Goal: Task Accomplishment & Management: Use online tool/utility

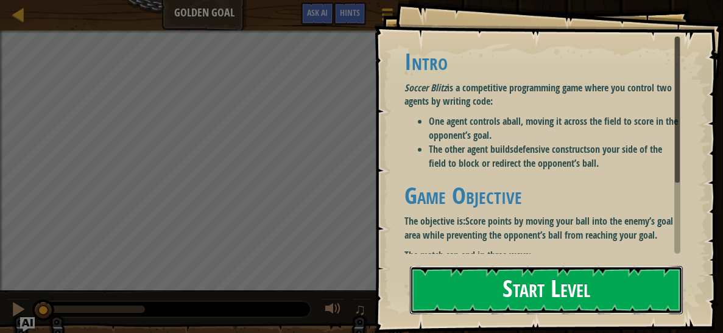
click at [488, 298] on button "Start Level" at bounding box center [546, 290] width 273 height 48
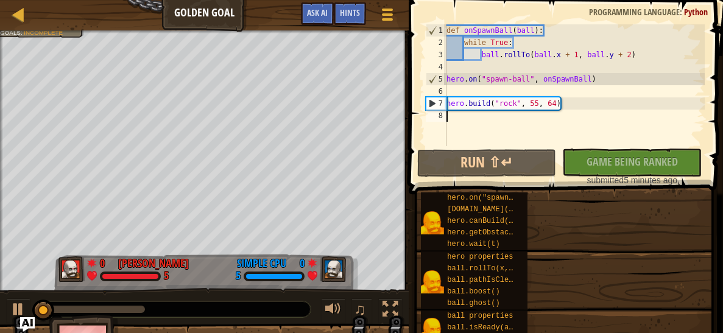
click at [488, 298] on div "ball.ghost()" at bounding box center [482, 304] width 76 height 12
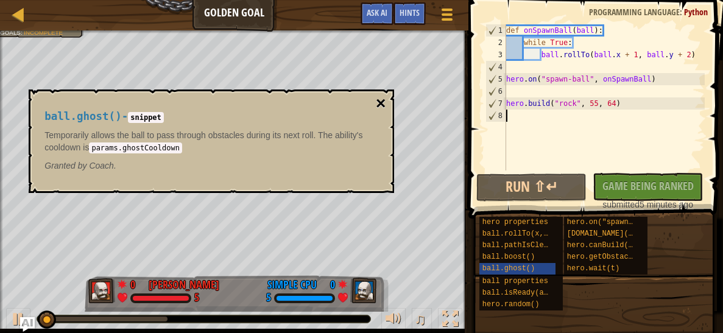
click at [377, 101] on button "×" at bounding box center [381, 103] width 10 height 17
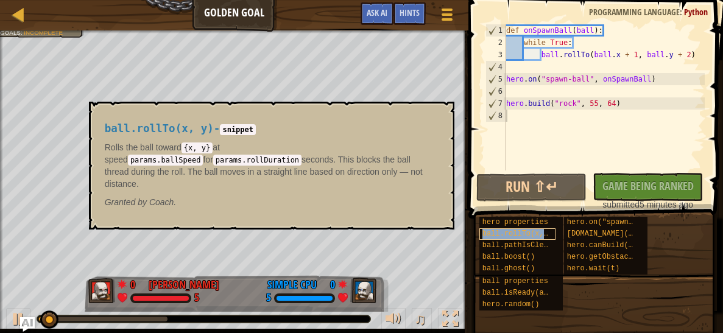
click at [524, 232] on span "ball.rollTo(x, y)" at bounding box center [519, 234] width 74 height 9
click at [301, 155] on code "params.rollDuration" at bounding box center [257, 160] width 88 height 11
click at [445, 118] on button "×" at bounding box center [440, 115] width 10 height 17
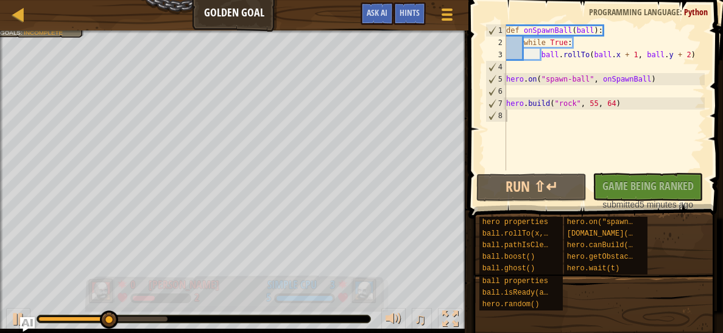
click at [92, 293] on img at bounding box center [101, 291] width 27 height 26
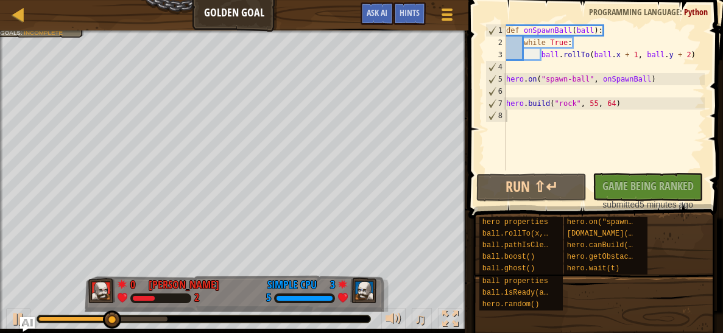
click at [66, 298] on div "♫" at bounding box center [234, 316] width 468 height 37
click at [108, 303] on div "♫" at bounding box center [234, 316] width 468 height 37
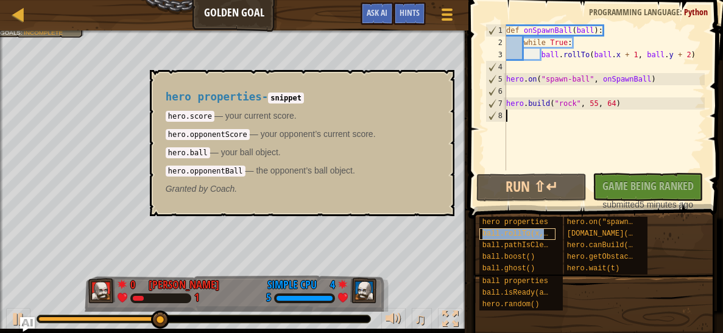
click at [501, 228] on div "ball.rollTo(x, y)" at bounding box center [517, 234] width 76 height 12
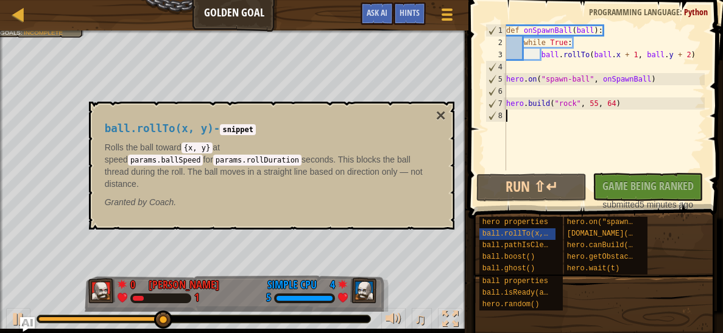
click at [241, 123] on h4 "ball.rollTo(x, y) - snippet" at bounding box center [269, 129] width 328 height 12
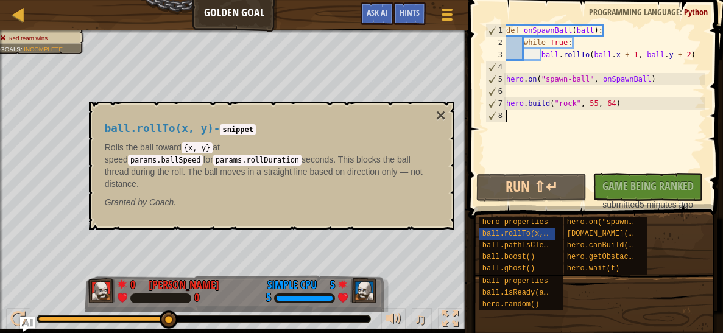
click at [504, 119] on div "8" at bounding box center [496, 116] width 20 height 12
click at [499, 113] on div "8" at bounding box center [496, 116] width 20 height 12
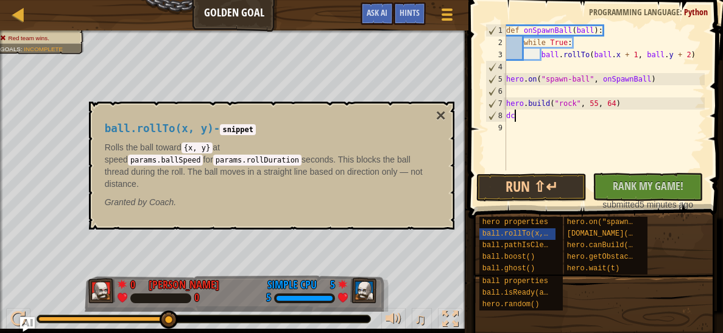
click at [500, 112] on div "8" at bounding box center [496, 116] width 20 height 12
type textarea "dcf"
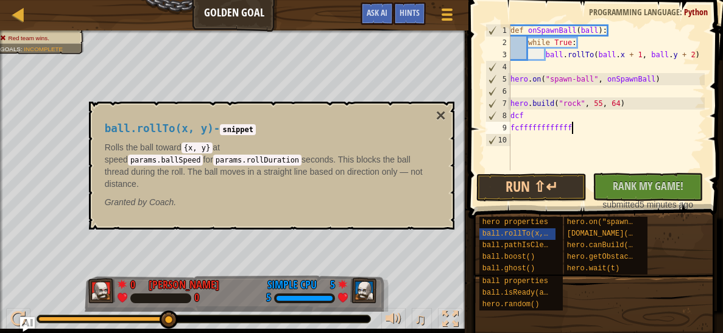
scroll to position [5, 4]
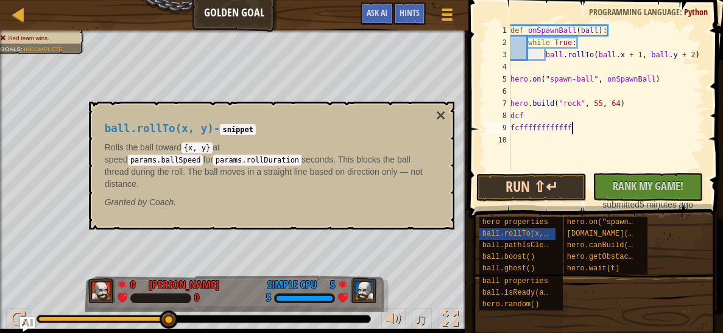
type textarea "fcffffffffffff"
click at [575, 199] on button "Run ⇧↵" at bounding box center [531, 188] width 110 height 28
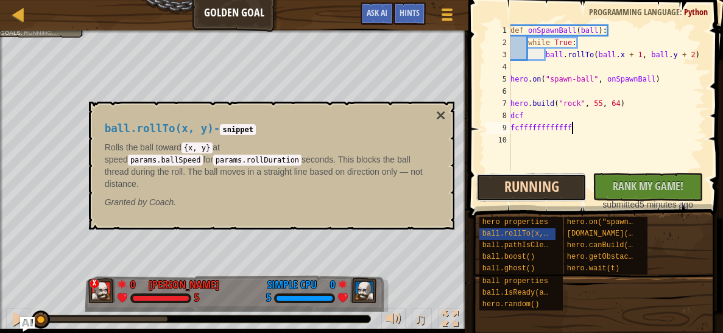
click at [570, 192] on button "Running" at bounding box center [531, 188] width 110 height 28
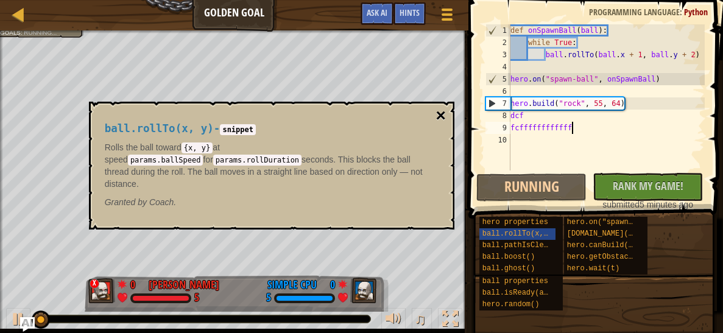
click at [442, 113] on button "×" at bounding box center [440, 115] width 10 height 17
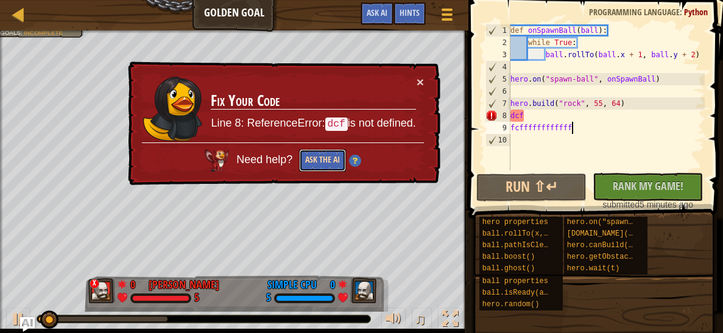
click at [312, 167] on button "Ask the AI" at bounding box center [322, 160] width 47 height 23
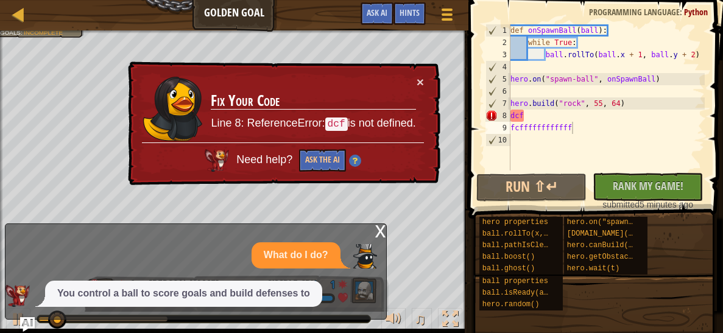
click at [325, 253] on p "What do I do?" at bounding box center [296, 255] width 65 height 14
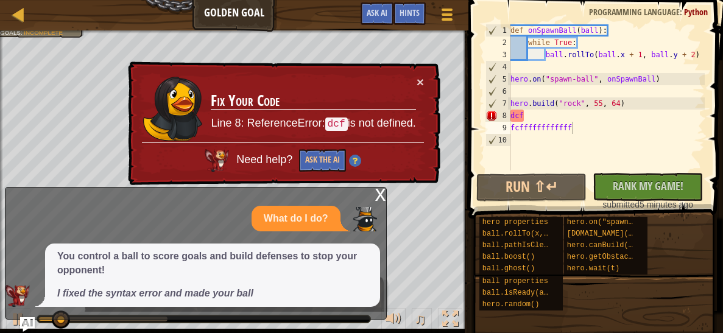
click at [325, 254] on p "You control a ball to score goals and build defenses to stop your opponent!" at bounding box center [212, 264] width 311 height 28
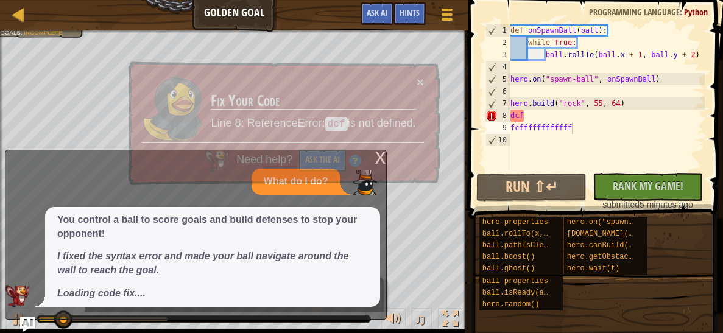
click at [311, 222] on p "You control a ball to score goals and build defenses to stop your opponent!" at bounding box center [212, 227] width 311 height 28
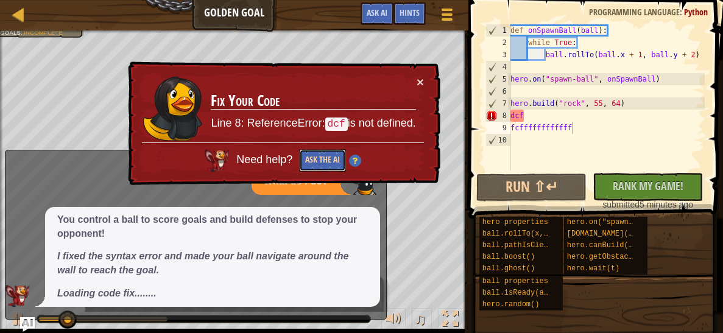
click at [312, 166] on button "Ask the AI" at bounding box center [322, 160] width 47 height 23
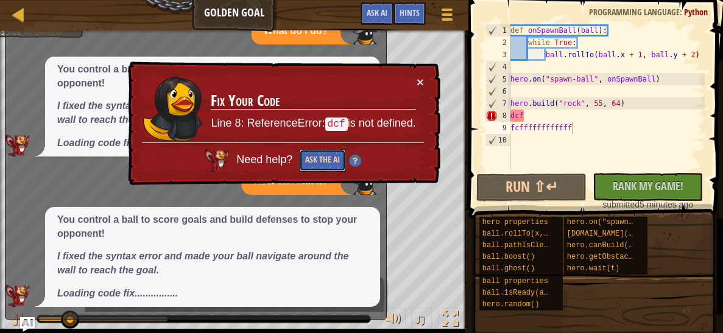
click at [312, 166] on button "Ask the AI" at bounding box center [322, 160] width 47 height 23
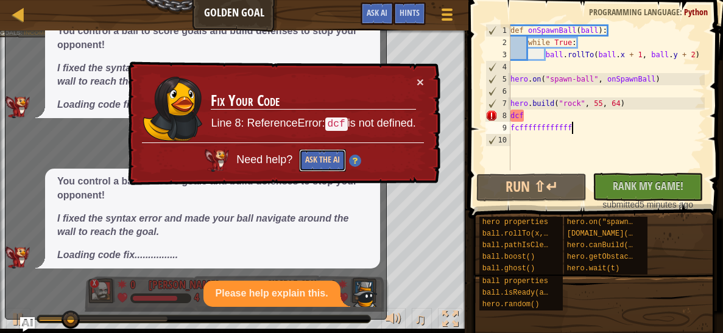
click at [312, 166] on button "Ask the AI" at bounding box center [322, 160] width 47 height 23
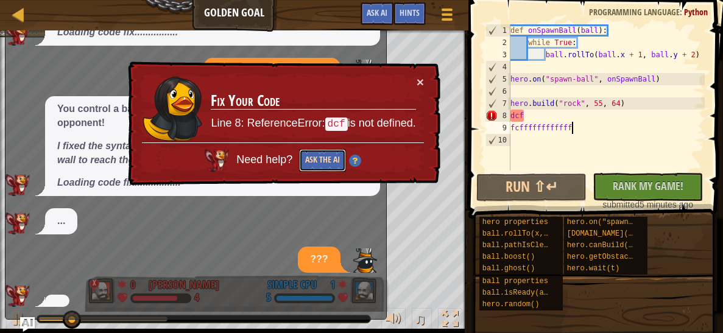
click at [312, 166] on button "Ask the AI" at bounding box center [322, 160] width 47 height 23
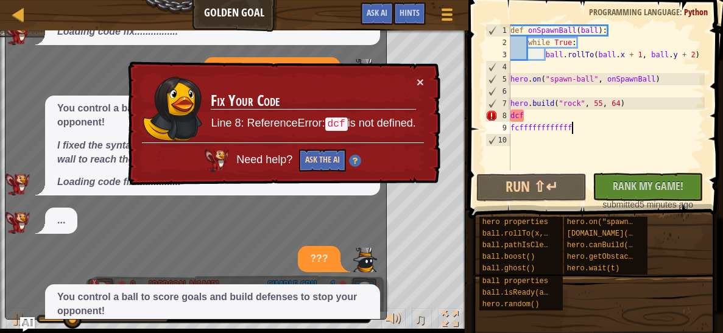
scroll to position [269, 0]
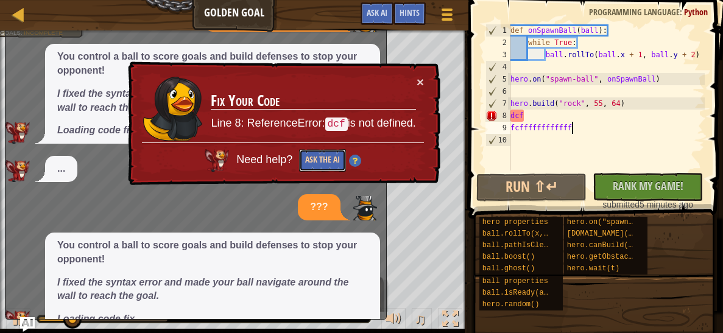
click at [312, 166] on button "Ask the AI" at bounding box center [322, 160] width 47 height 23
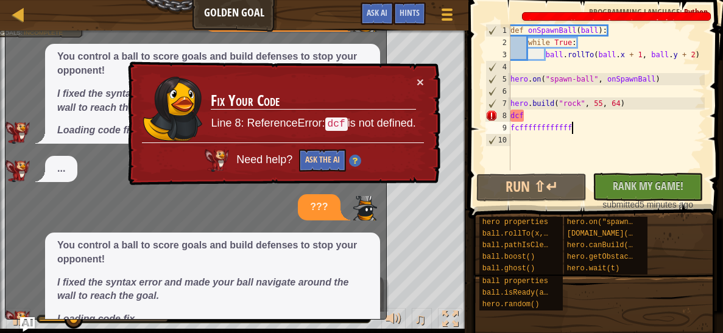
click at [312, 166] on div "What do I do? You control a ball to score goals and build defenses to stop your…" at bounding box center [192, 98] width 375 height 787
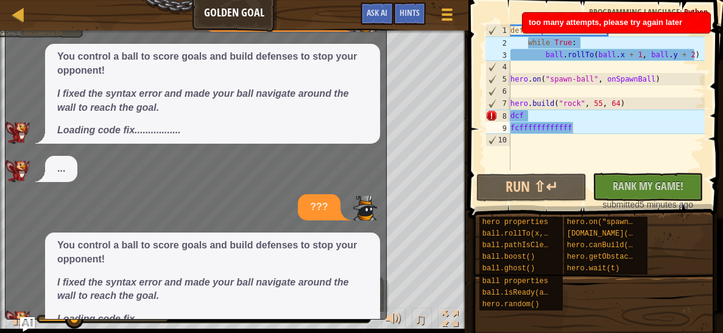
click at [312, 166] on div "What do I do? You control a ball to score goals and build defenses to stop your…" at bounding box center [192, 75] width 375 height 741
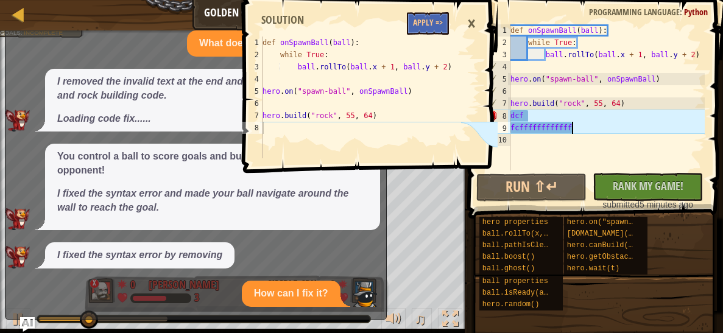
scroll to position [582, 0]
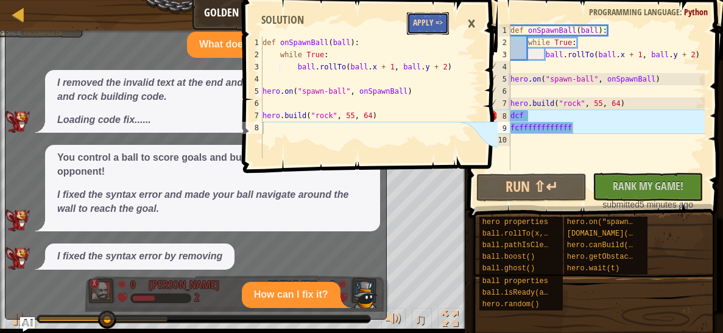
click at [432, 32] on button "Apply =>" at bounding box center [428, 23] width 42 height 23
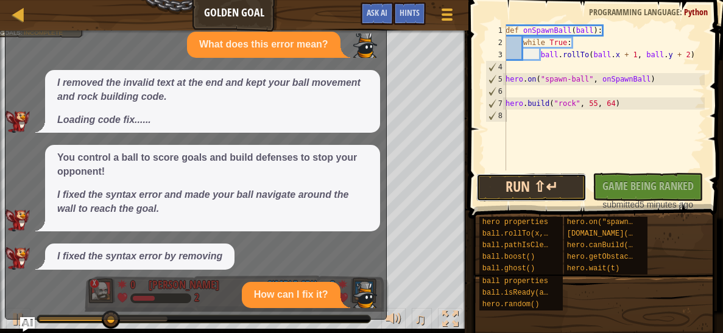
click at [540, 189] on button "Run ⇧↵" at bounding box center [531, 188] width 110 height 28
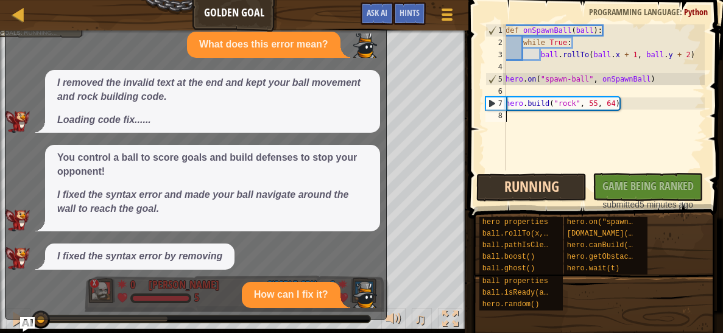
scroll to position [5, 0]
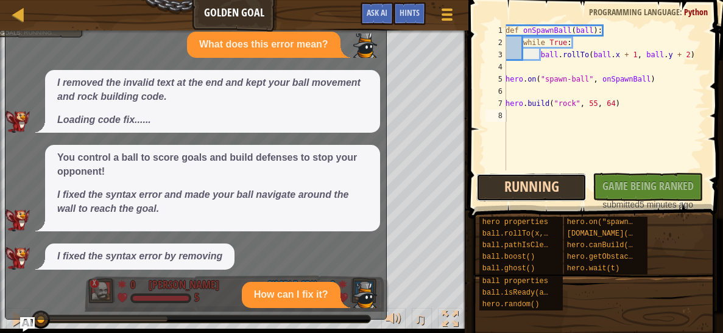
click at [537, 186] on button "Running" at bounding box center [531, 188] width 110 height 28
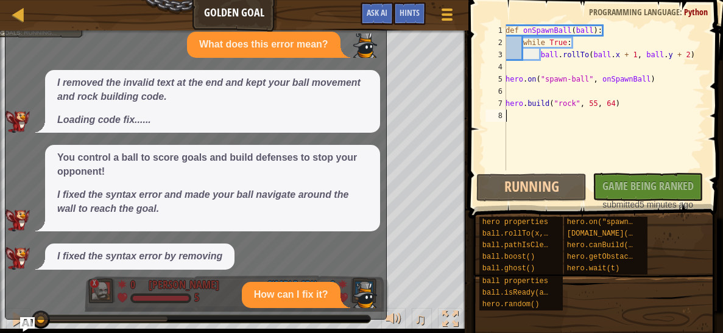
click at [319, 292] on p "How can I fix it?" at bounding box center [291, 295] width 74 height 14
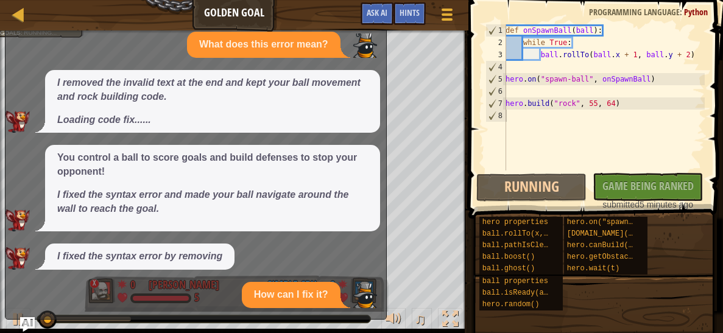
drag, startPoint x: 46, startPoint y: 314, endPoint x: 119, endPoint y: 324, distance: 73.7
click at [119, 324] on div "Ladder Golden Goal Game Menu Done Hints Ask AI 1 2 3 4 5 6 7 8 def onSpawnBall …" at bounding box center [361, 169] width 723 height 338
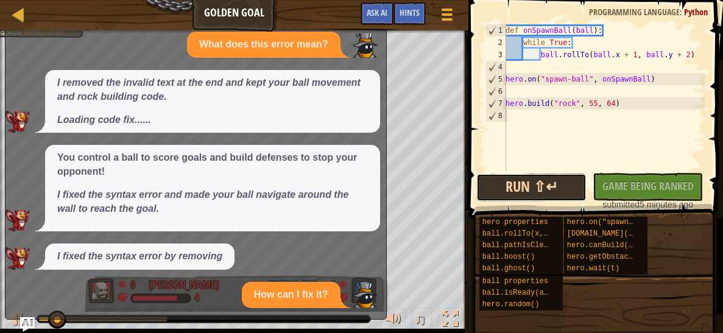
click at [506, 179] on button "Run ⇧↵" at bounding box center [531, 188] width 110 height 28
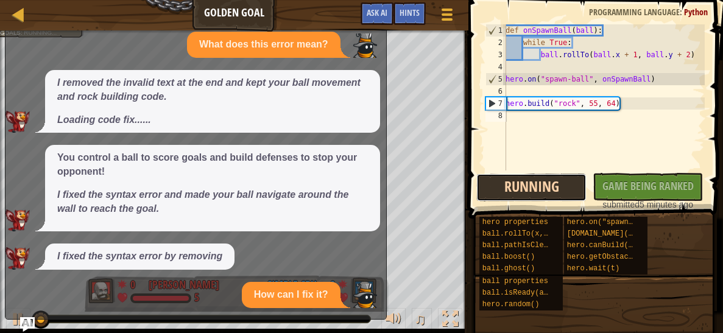
click at [506, 178] on button "Running" at bounding box center [531, 188] width 110 height 28
click at [489, 100] on div "7" at bounding box center [496, 103] width 20 height 12
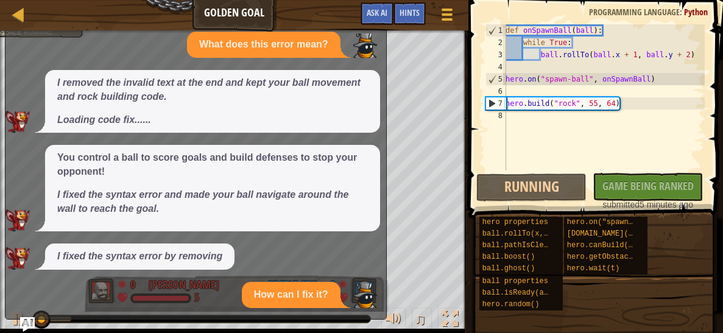
click at [489, 100] on div "7" at bounding box center [496, 103] width 20 height 12
type textarea "[DOMAIN_NAME]("rock", 55, 64)"
click at [522, 104] on div "def onSpawnBall ( ball ) : while True : ball . rollTo ( ball . x + 1 , ball . y…" at bounding box center [604, 109] width 202 height 171
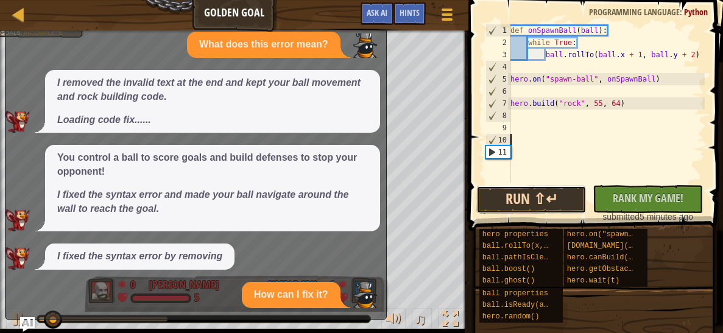
click at [552, 189] on button "Run ⇧↵" at bounding box center [531, 200] width 110 height 28
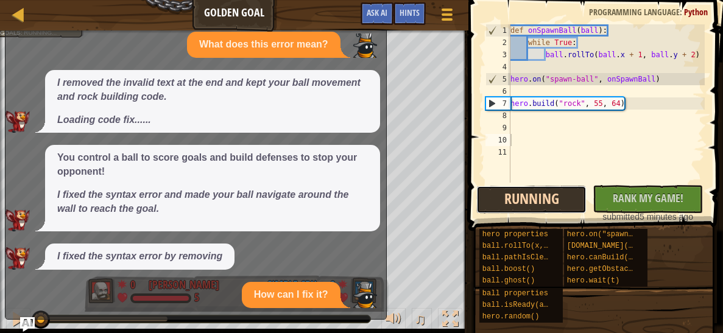
click at [552, 189] on button "Running" at bounding box center [531, 200] width 110 height 28
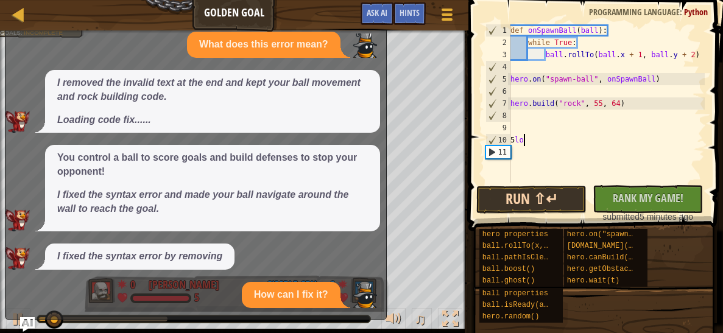
type textarea "5loo"
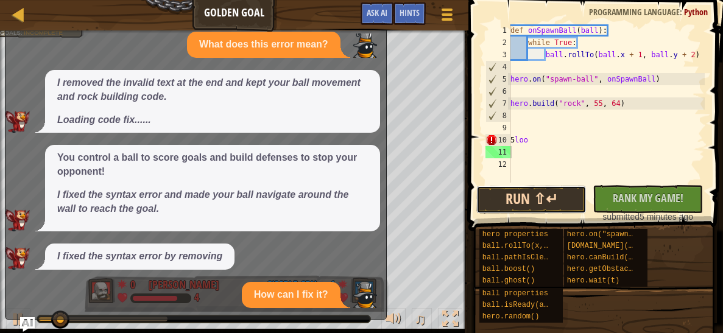
click at [565, 201] on button "Run ⇧↵" at bounding box center [531, 200] width 110 height 28
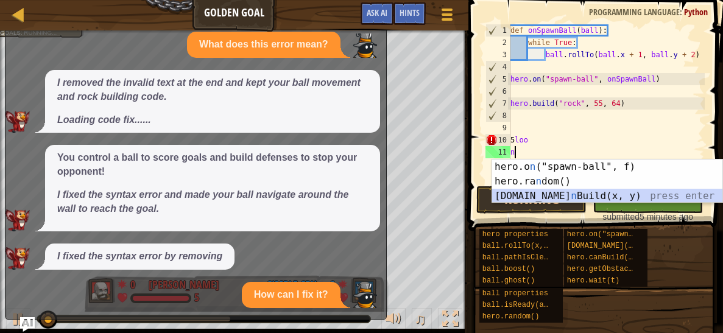
click at [552, 196] on div "hero.o n ("spawn-ball", f) press enter hero.ra n dom() press enter [DOMAIN_NAME…" at bounding box center [607, 196] width 230 height 73
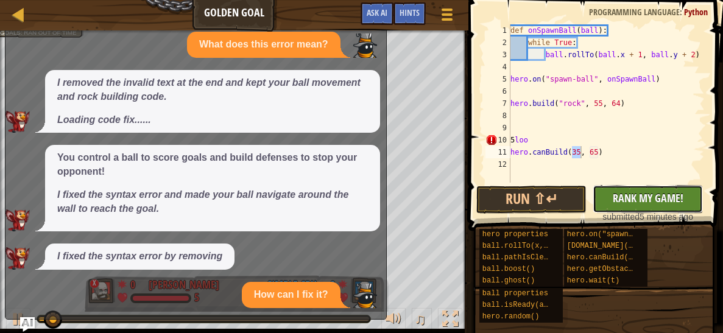
click at [609, 200] on button "No New Code to Rank Rank My Game! Submitting... Submitted for Ranking Failed to…" at bounding box center [648, 199] width 110 height 28
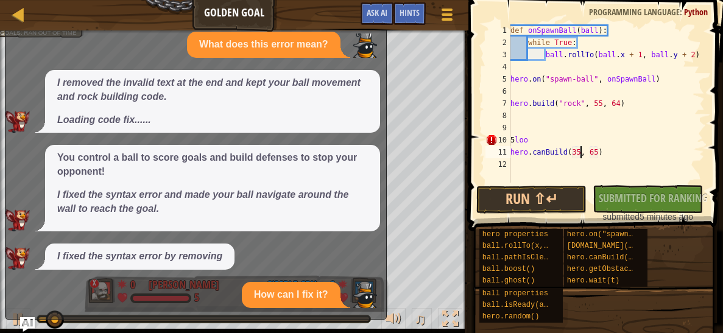
click at [609, 197] on div "No New Code to Rank Rank My Game! Submitting... Submitted for Ranking Failed to…" at bounding box center [642, 204] width 110 height 38
click at [571, 193] on button "Run ⇧↵" at bounding box center [531, 200] width 110 height 28
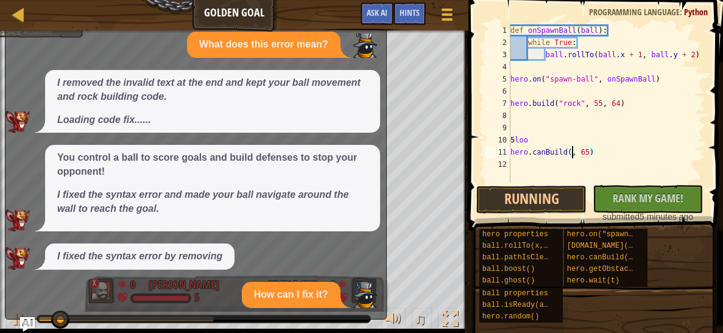
click at [625, 146] on div "def onSpawnBall ( ball ) : while True : ball . rollTo ( ball . x + 1 , ball . y…" at bounding box center [606, 115] width 197 height 183
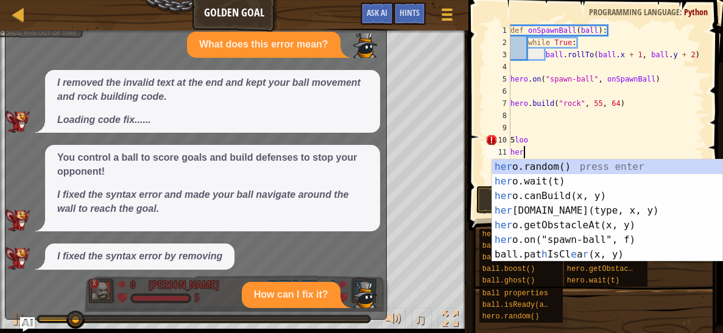
click at [649, 218] on div "her o.random() press enter her o.wait(t) press enter her o.canBuild(x, y) press…" at bounding box center [607, 226] width 230 height 132
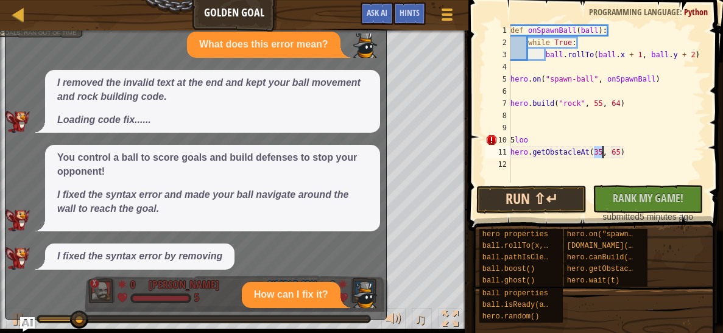
type textarea "hero.getObstacleAt(35, 65)"
click at [552, 202] on button "Run ⇧↵" at bounding box center [531, 200] width 110 height 28
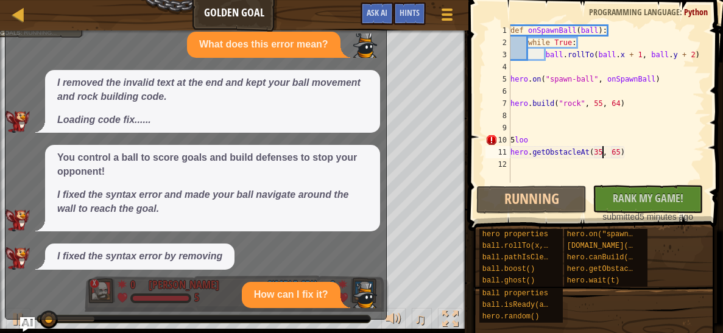
click at [571, 133] on div "def onSpawnBall ( ball ) : while True : ball . rollTo ( ball . x + 1 , ball . y…" at bounding box center [606, 115] width 197 height 183
click at [553, 166] on div "def onSpawnBall ( ball ) : while True : ball . rollTo ( ball . x + 1 , ball . y…" at bounding box center [606, 115] width 197 height 183
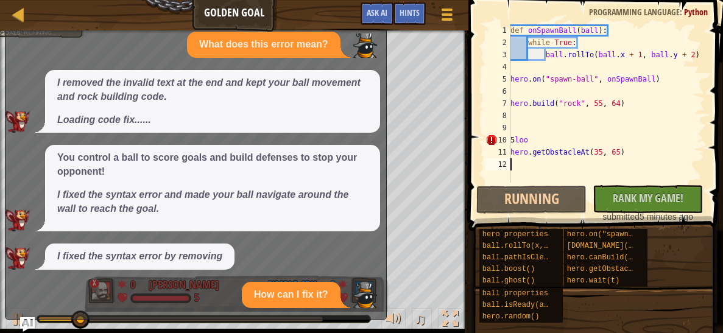
click at [633, 155] on div "def onSpawnBall ( ball ) : while True : ball . rollTo ( ball . x + 1 , ball . y…" at bounding box center [606, 115] width 197 height 183
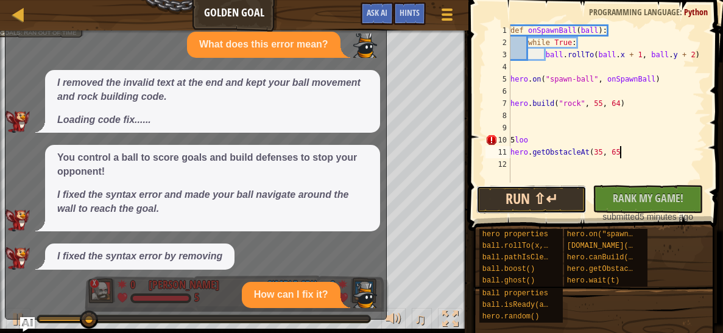
click at [570, 194] on button "Run ⇧↵" at bounding box center [531, 200] width 110 height 28
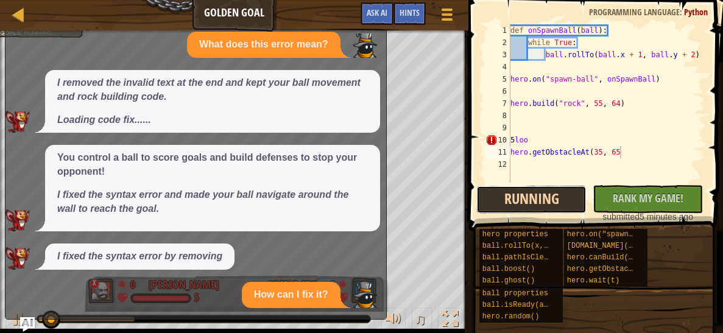
click at [571, 208] on button "Running" at bounding box center [531, 200] width 110 height 28
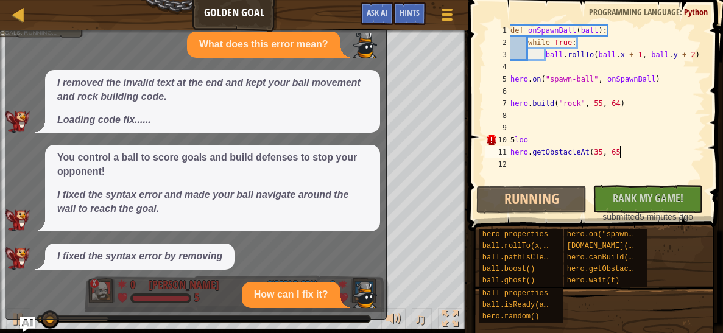
click at [328, 114] on p "Loading code fix......" at bounding box center [212, 120] width 311 height 14
click at [287, 24] on div "Ladder Golden Goal Game Menu Done Hints Ask AI" at bounding box center [234, 15] width 468 height 30
click at [373, 23] on button "Ask AI" at bounding box center [377, 13] width 33 height 23
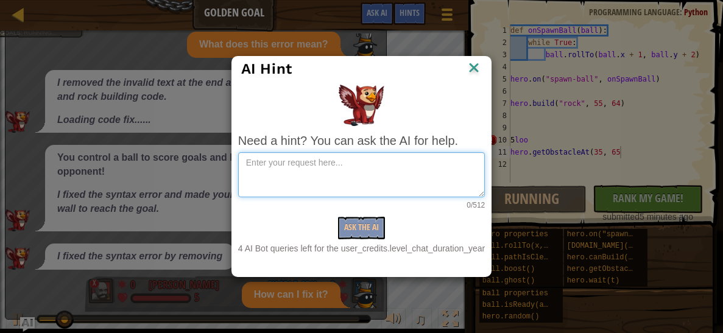
click at [298, 158] on textarea at bounding box center [361, 174] width 247 height 45
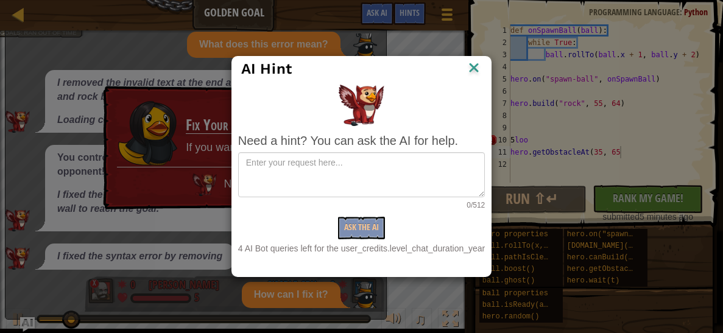
click at [476, 69] on img at bounding box center [474, 69] width 16 height 18
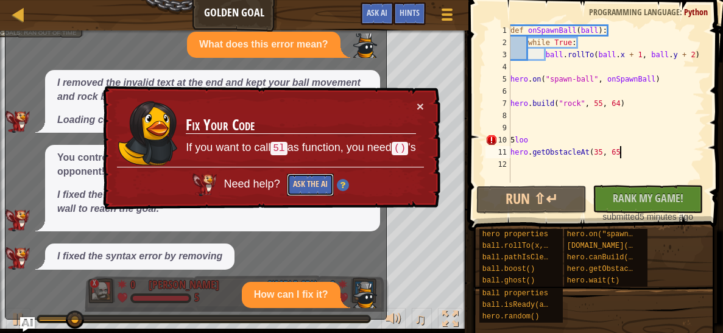
click at [302, 189] on button "Ask the AI" at bounding box center [310, 185] width 47 height 23
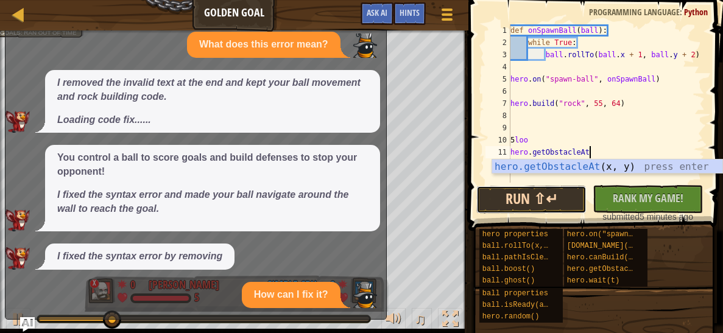
click at [560, 199] on button "Run ⇧↵" at bounding box center [531, 200] width 110 height 28
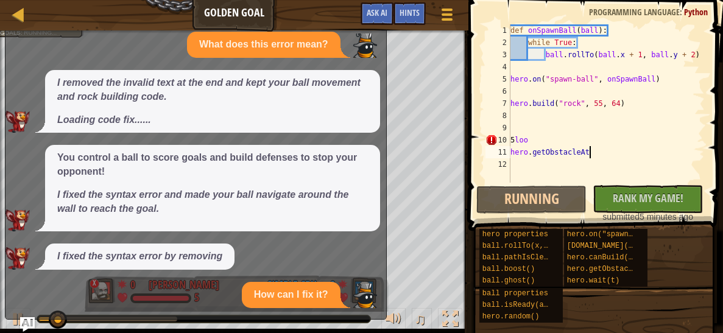
click at [549, 137] on div "def onSpawnBall ( ball ) : while True : ball . rollTo ( ball . x + 1 , ball . y…" at bounding box center [606, 115] width 197 height 183
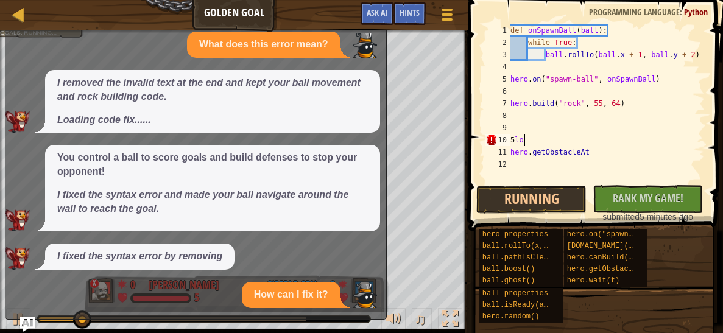
type textarea "5"
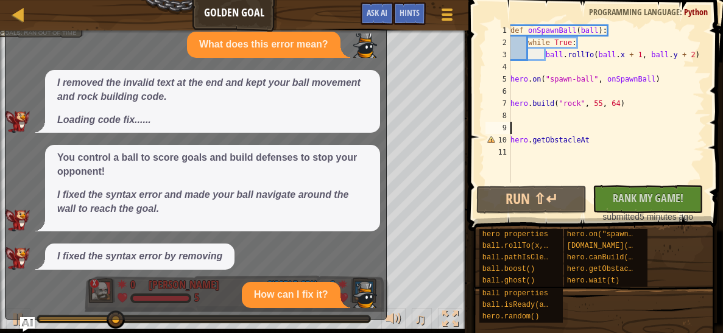
click at [610, 135] on div "def onSpawnBall ( ball ) : while True : ball . rollTo ( ball . x + 1 , ball . y…" at bounding box center [606, 115] width 197 height 183
type textarea "hero.getObstacleAt"
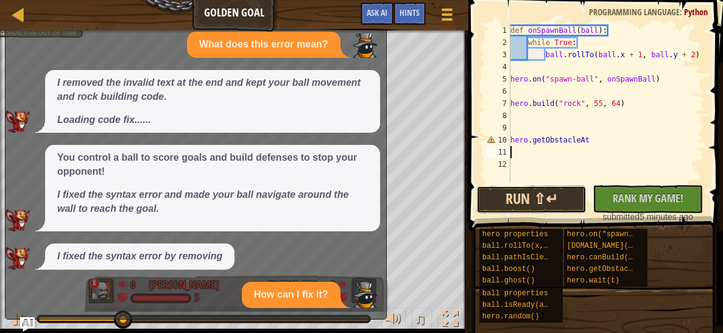
click at [557, 199] on button "Run ⇧↵" at bounding box center [531, 200] width 110 height 28
click at [567, 197] on button "Running" at bounding box center [531, 200] width 110 height 28
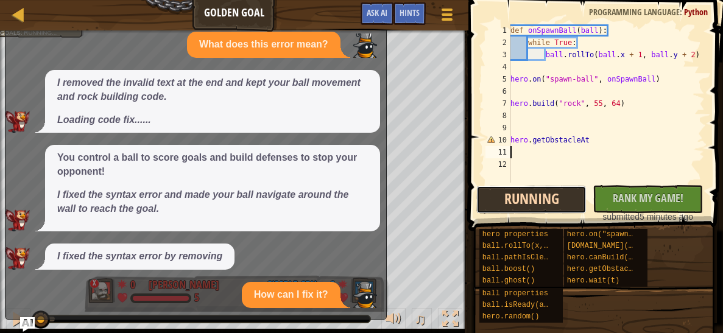
click at [565, 197] on button "Running" at bounding box center [531, 200] width 110 height 28
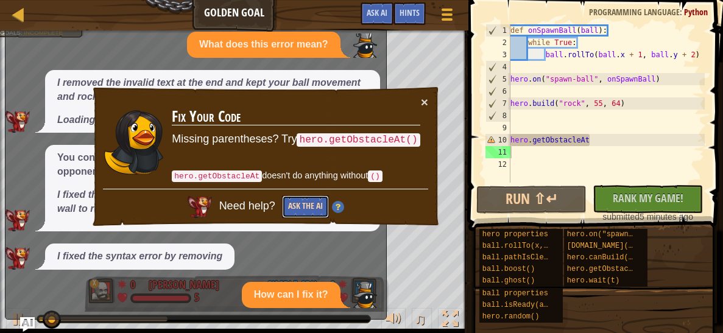
click at [310, 199] on button "Ask the AI" at bounding box center [305, 207] width 47 height 23
click at [18, 8] on div at bounding box center [18, 14] width 15 height 15
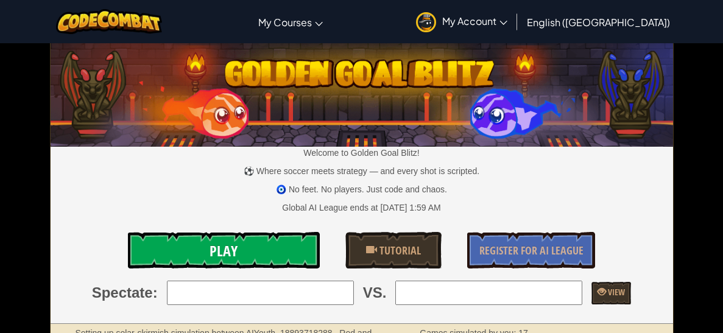
click at [166, 250] on link "Play" at bounding box center [224, 250] width 192 height 37
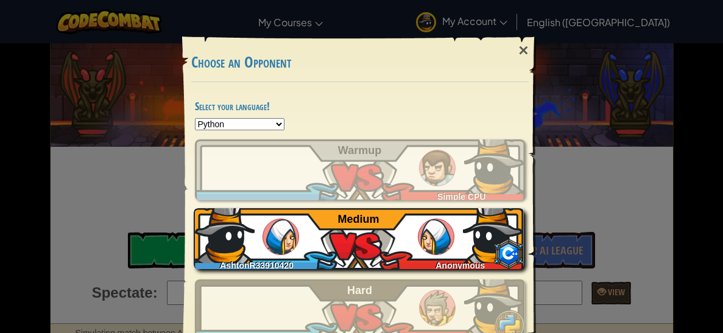
click at [223, 236] on img at bounding box center [224, 232] width 61 height 61
